Goal: Transaction & Acquisition: Purchase product/service

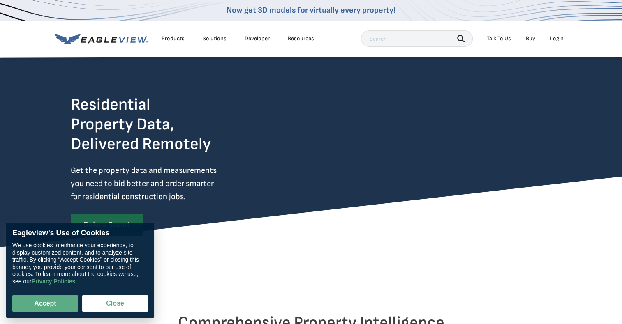
click at [561, 39] on div "Login" at bounding box center [557, 38] width 14 height 7
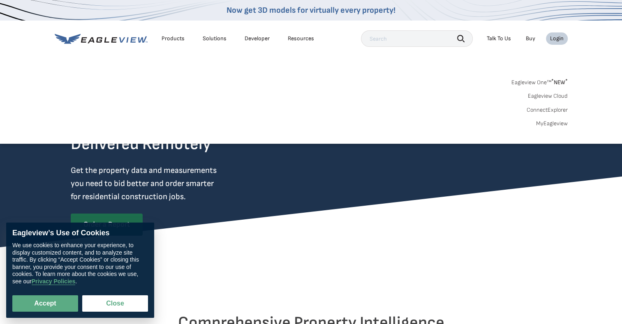
click at [551, 122] on link "MyEagleview" at bounding box center [552, 123] width 32 height 7
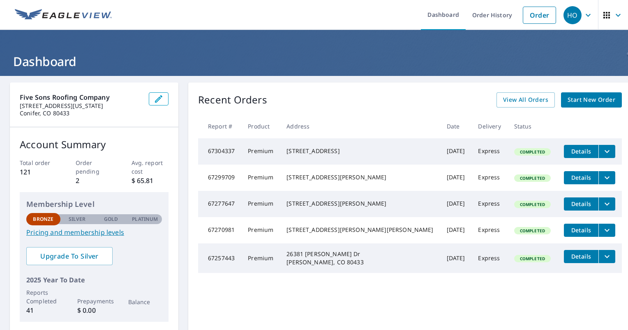
click at [524, 17] on link "Order" at bounding box center [539, 15] width 33 height 17
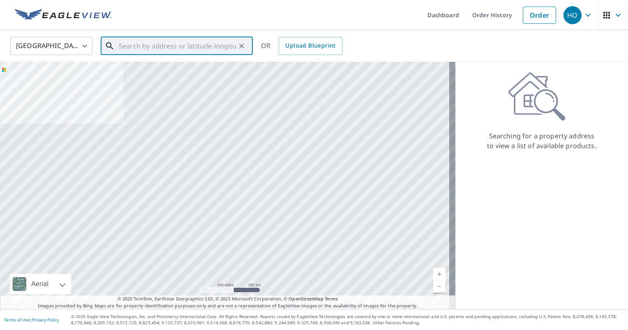
click at [206, 45] on input "text" at bounding box center [177, 46] width 117 height 23
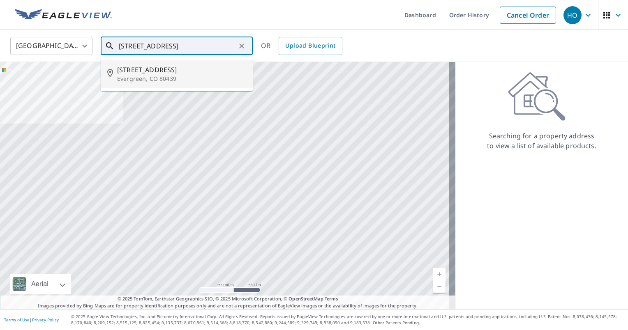
click at [161, 89] on ul "[STREET_ADDRESS]" at bounding box center [177, 74] width 152 height 35
click at [162, 79] on p "Evergreen, CO 80439" at bounding box center [181, 79] width 129 height 8
type input "[STREET_ADDRESS]"
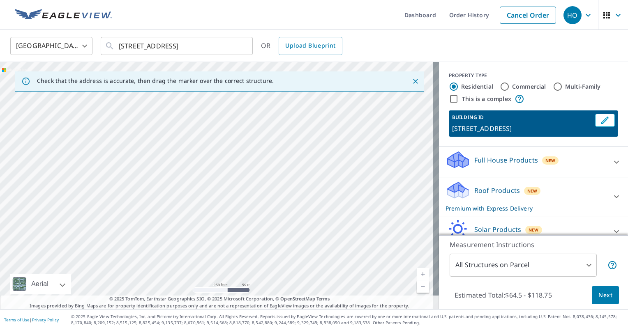
click at [238, 48] on div at bounding box center [241, 46] width 11 height 12
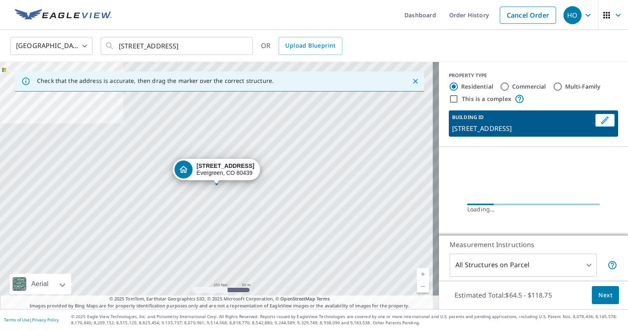
click at [420, 275] on link "Current Level 17, Zoom In" at bounding box center [423, 274] width 12 height 12
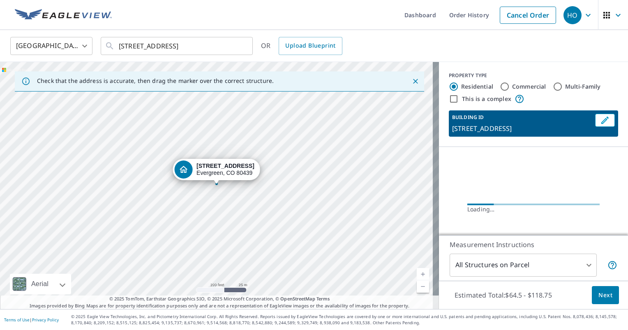
click at [420, 275] on link "Current Level 18, Zoom In" at bounding box center [423, 274] width 12 height 12
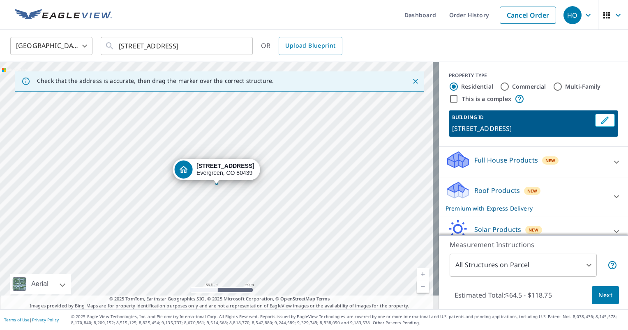
click at [420, 275] on link "Current Level 19, Zoom In" at bounding box center [423, 274] width 12 height 12
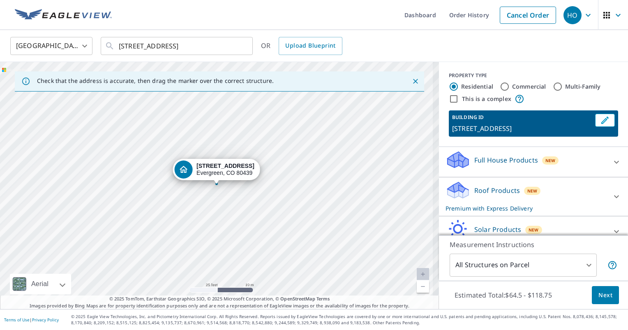
click at [420, 275] on link "Current Level 20, Zoom In Disabled" at bounding box center [423, 274] width 12 height 12
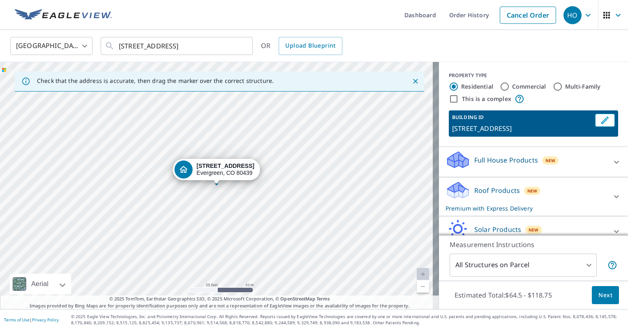
click at [420, 275] on link "Current Level 20, Zoom In Disabled" at bounding box center [423, 274] width 12 height 12
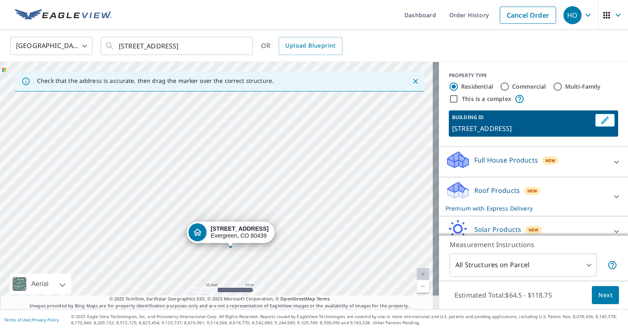
drag, startPoint x: 217, startPoint y: 178, endPoint x: 231, endPoint y: 240, distance: 64.4
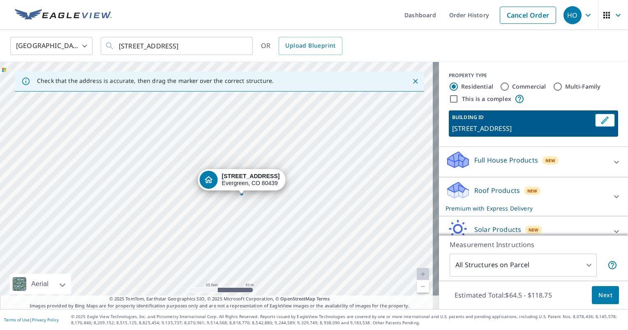
drag, startPoint x: 222, startPoint y: 181, endPoint x: 247, endPoint y: 191, distance: 26.9
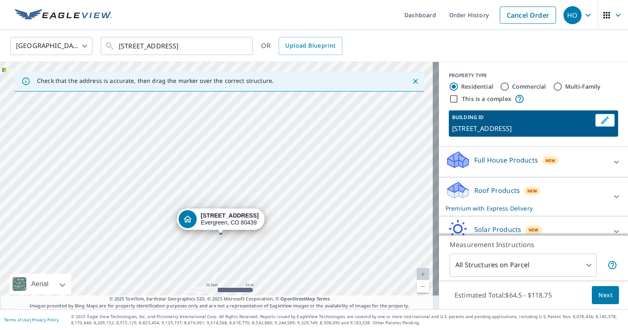
drag, startPoint x: 219, startPoint y: 174, endPoint x: 224, endPoint y: 224, distance: 49.9
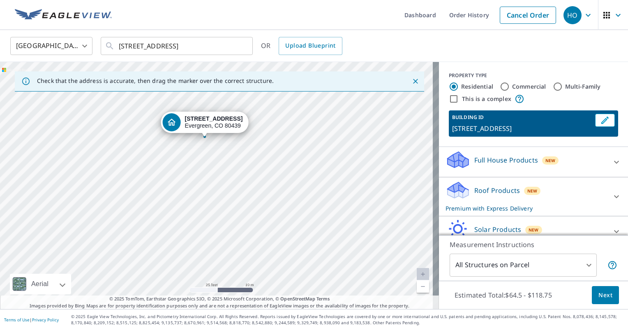
drag, startPoint x: 211, startPoint y: 184, endPoint x: 204, endPoint y: 134, distance: 50.2
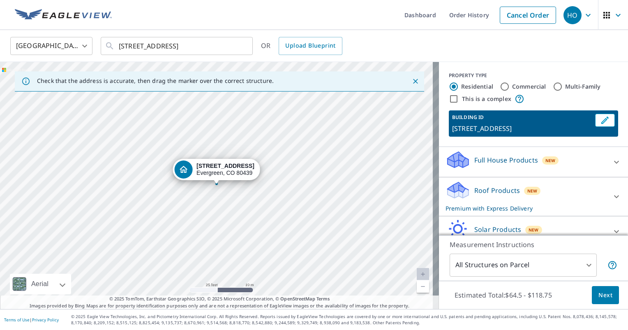
click at [500, 192] on p "Roof Products" at bounding box center [497, 191] width 46 height 10
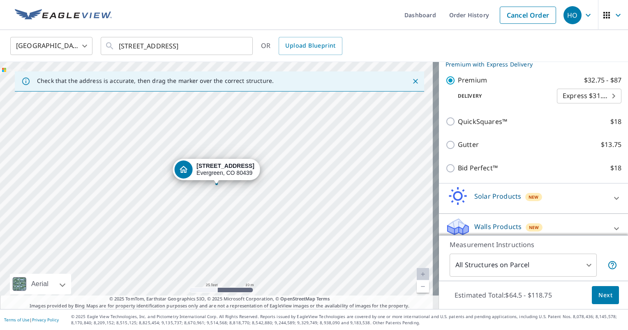
scroll to position [152, 0]
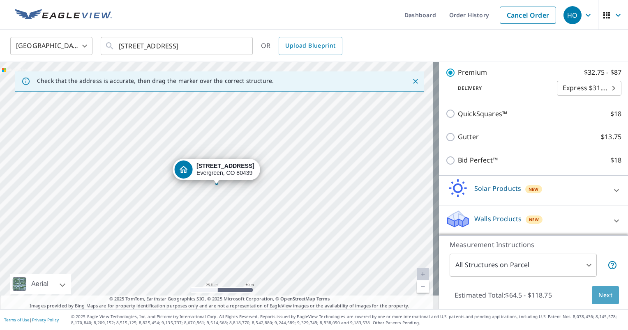
click at [598, 296] on span "Next" at bounding box center [605, 296] width 14 height 10
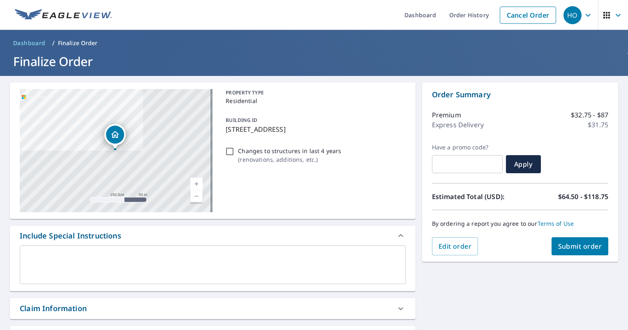
click at [578, 245] on span "Submit order" at bounding box center [580, 246] width 44 height 9
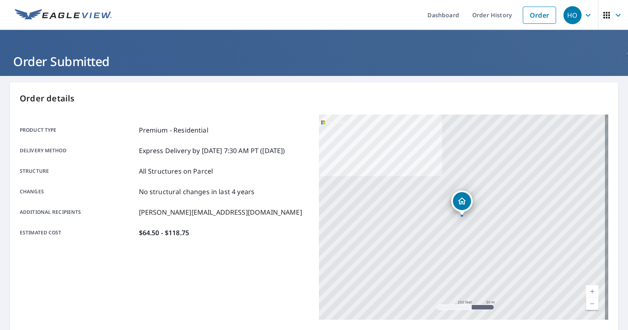
scroll to position [82, 0]
